Goal: Information Seeking & Learning: Get advice/opinions

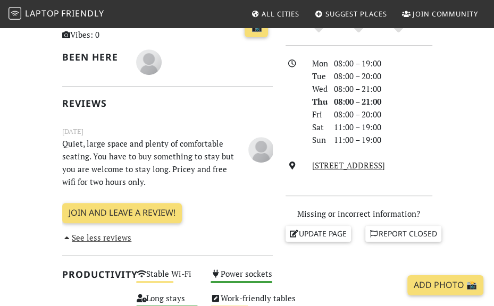
scroll to position [266, 0]
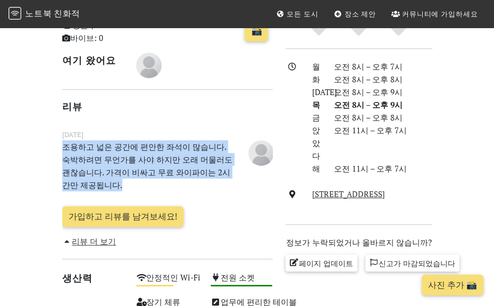
drag, startPoint x: 131, startPoint y: 186, endPoint x: 62, endPoint y: 146, distance: 80.3
click at [62, 146] on p "조용하고 넓은 공간에 편안한 좌석이 많습니다. 숙박하려면 무언가를 사야 하지만 오래 머물러도 괜찮습니다. 가격이 비싸고 무료 와이파이는 2시간…" at bounding box center [149, 165] width 186 height 51
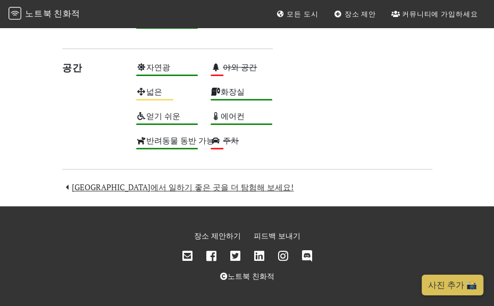
scroll to position [397, 0]
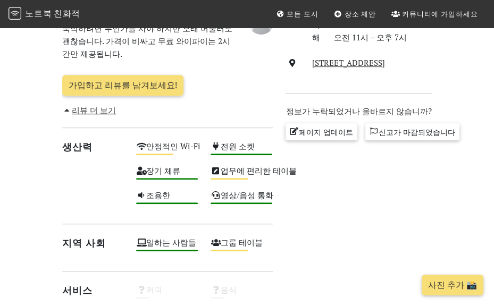
click at [106, 111] on font "리뷰 더 보기" at bounding box center [94, 110] width 44 height 11
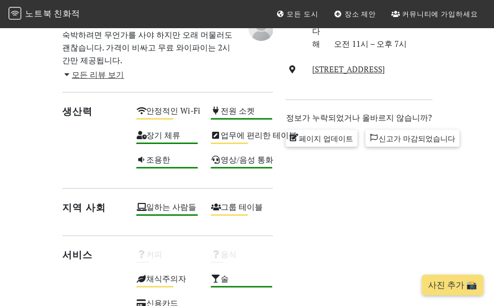
scroll to position [291, 0]
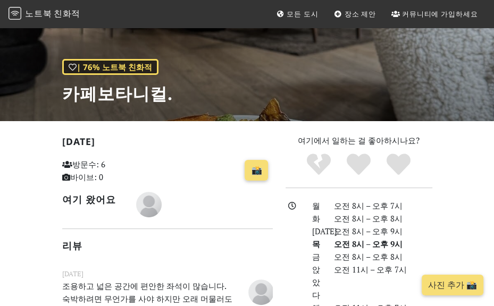
scroll to position [213, 0]
